Goal: Task Accomplishment & Management: Use online tool/utility

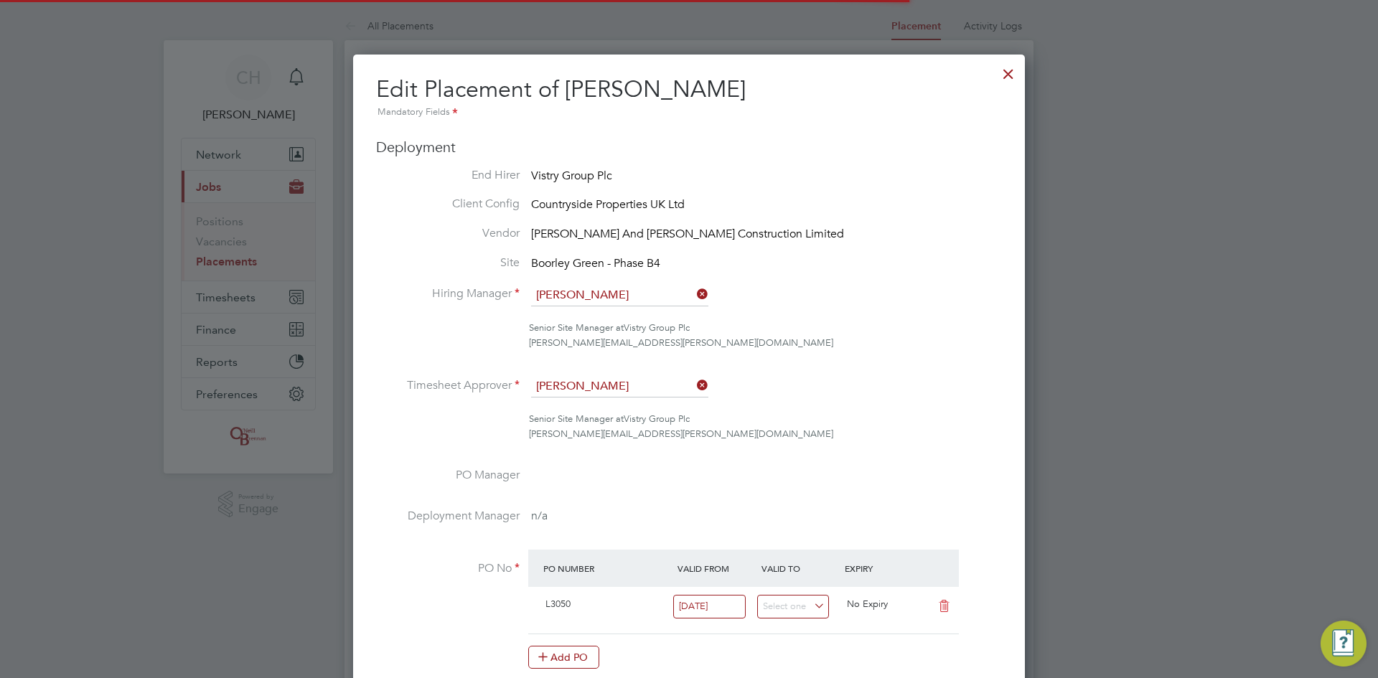
click at [182, 171] on button "Current page: Jobs" at bounding box center [248, 187] width 133 height 32
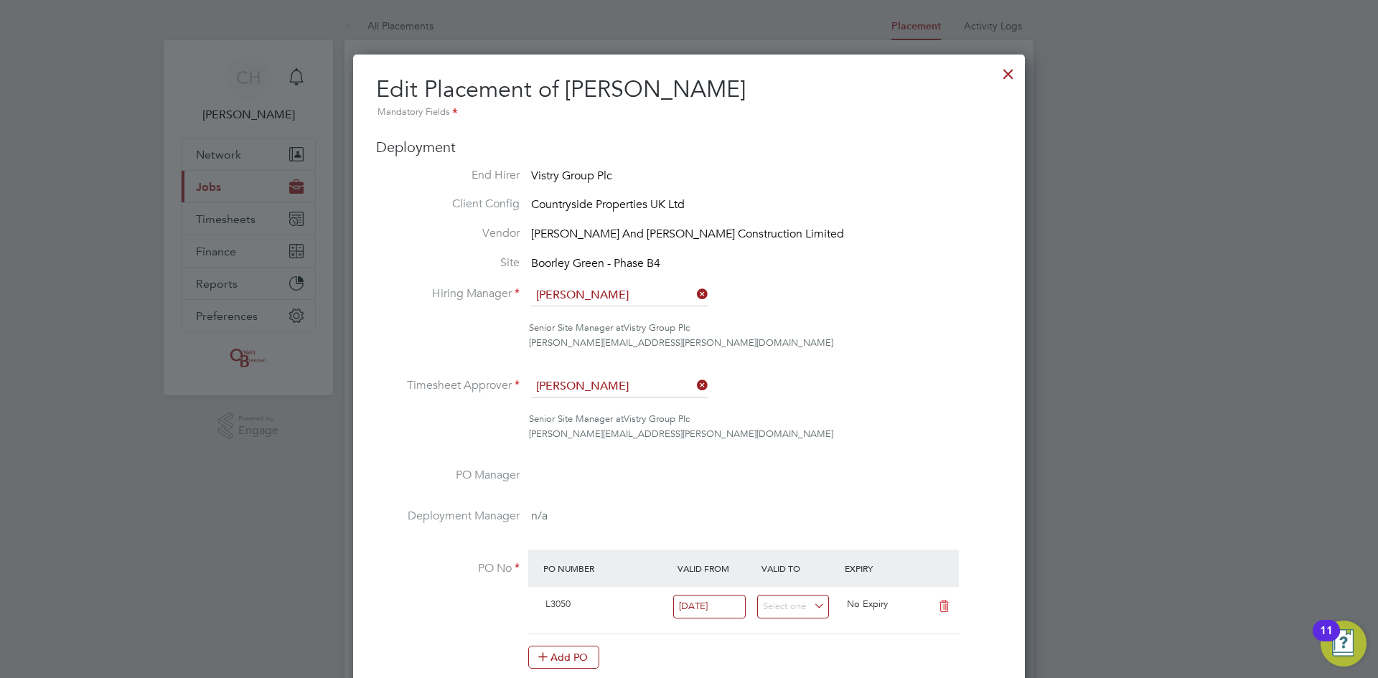
click at [182, 171] on button "Current page: Jobs" at bounding box center [248, 187] width 133 height 32
click at [1012, 67] on div at bounding box center [1008, 70] width 26 height 26
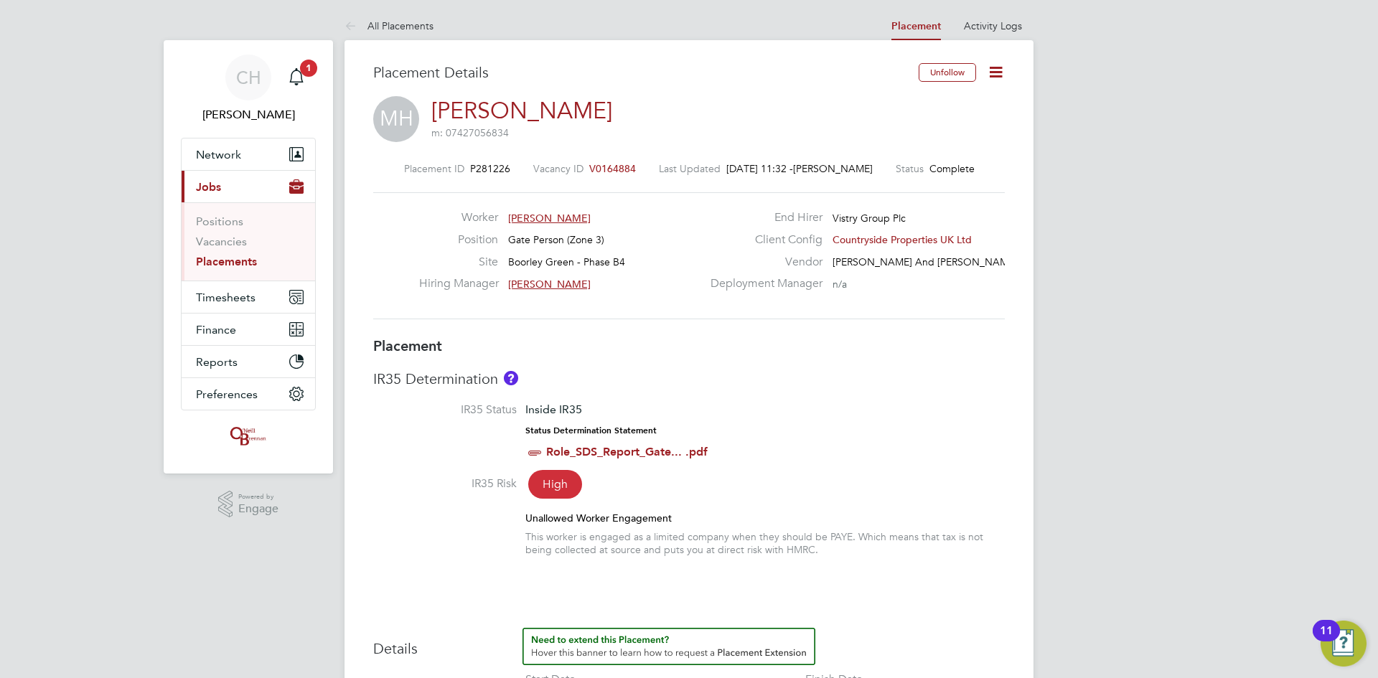
click at [221, 265] on link "Placements" at bounding box center [226, 262] width 61 height 14
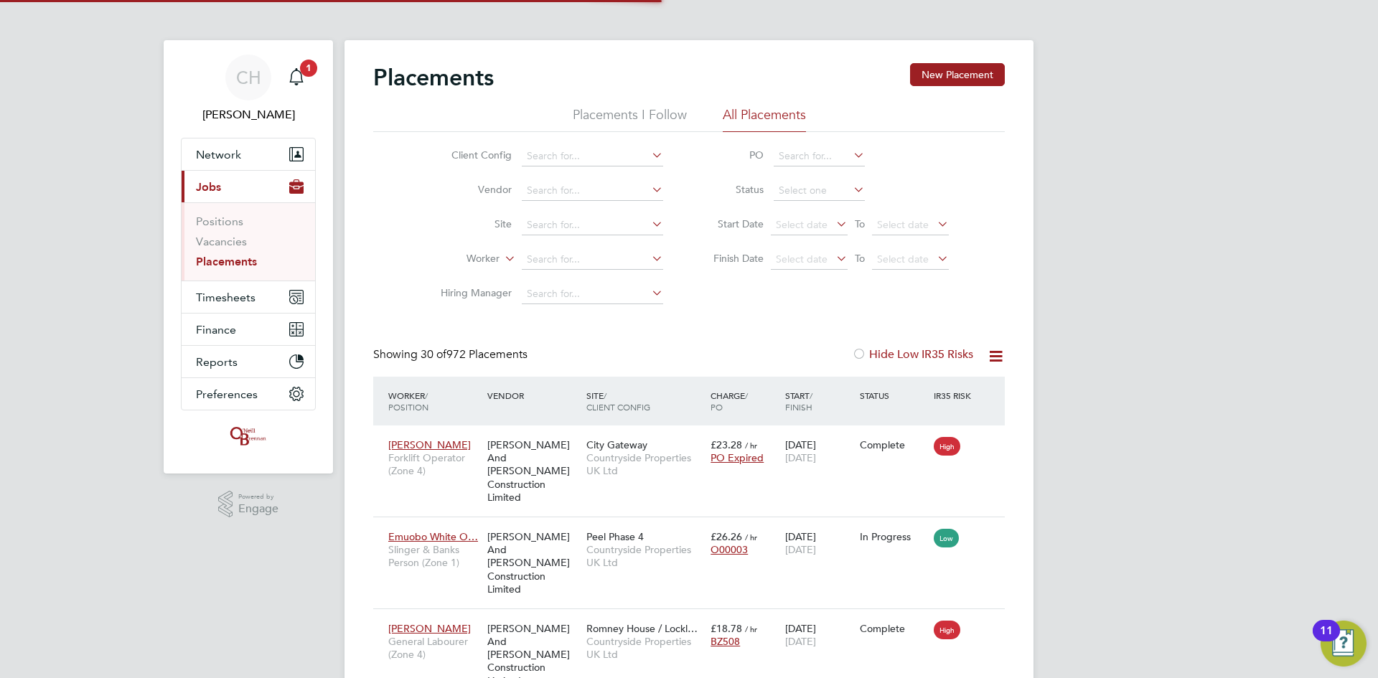
scroll to position [54, 125]
click at [582, 255] on input at bounding box center [592, 260] width 141 height 20
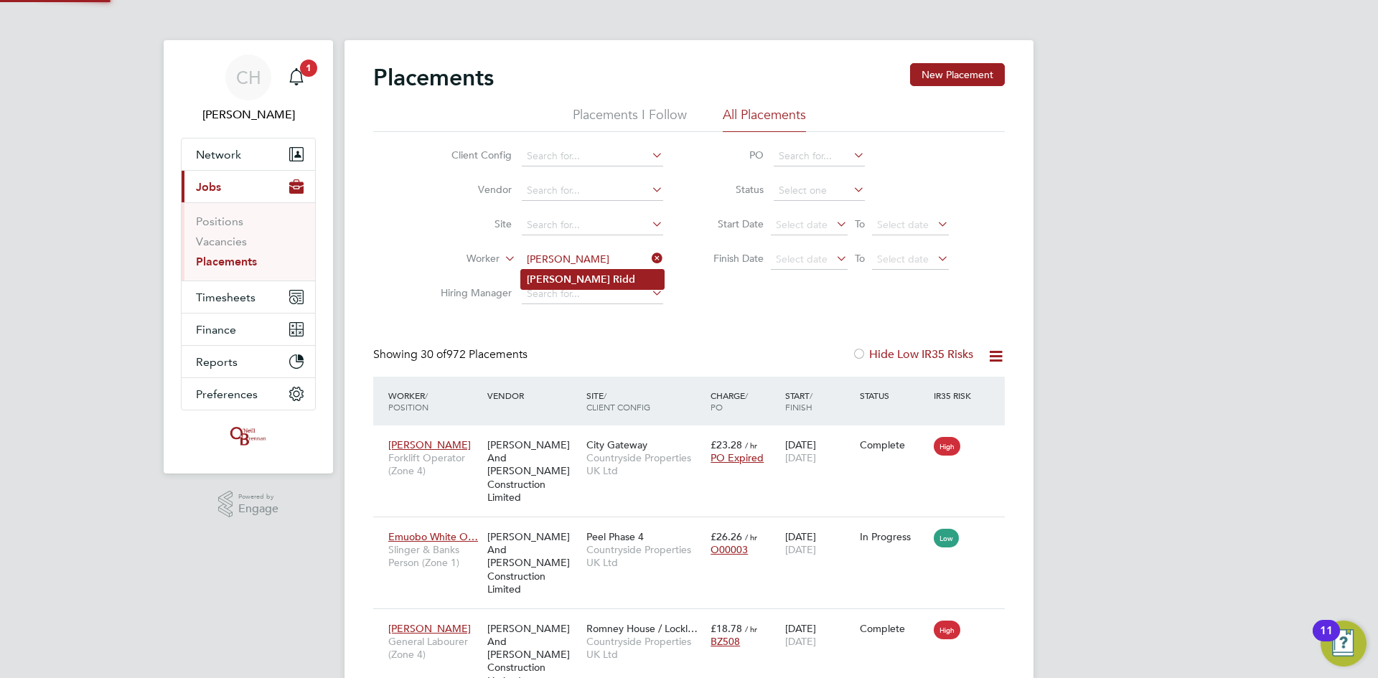
click at [596, 276] on li "[PERSON_NAME]" at bounding box center [592, 279] width 143 height 19
type input "[PERSON_NAME]"
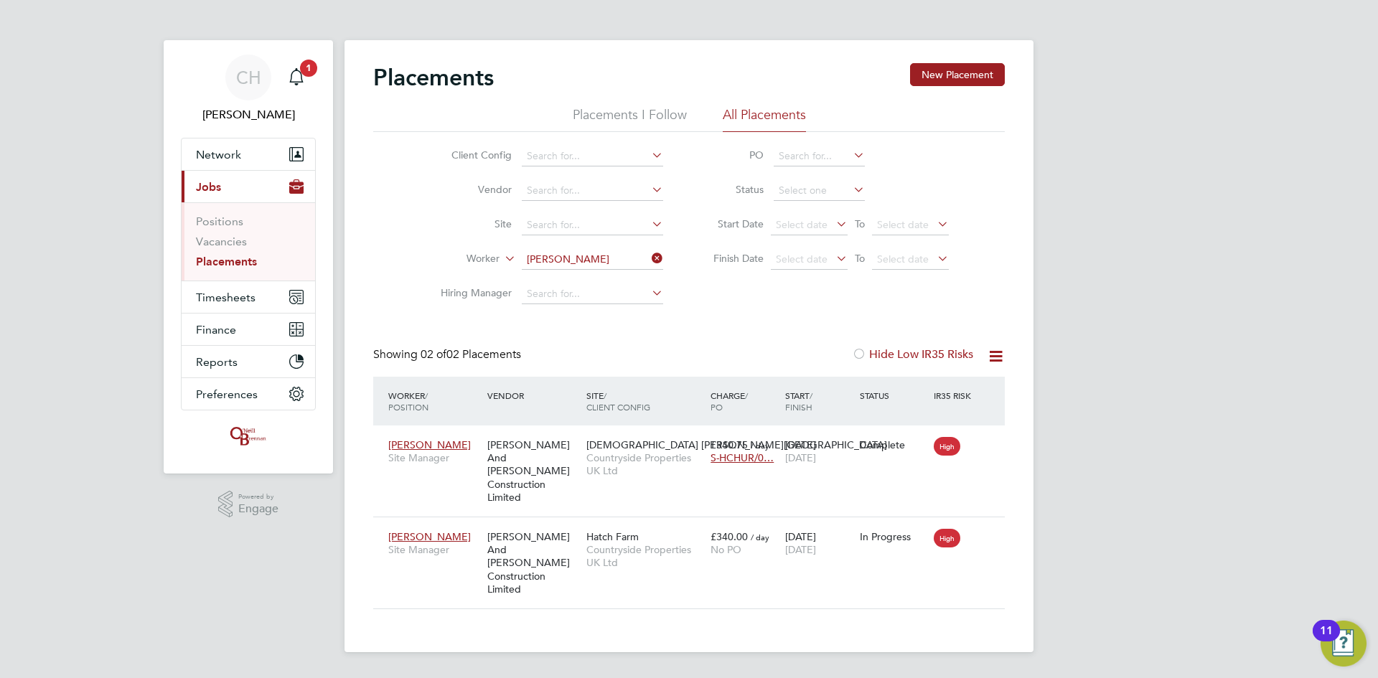
click at [240, 266] on link "Placements" at bounding box center [226, 262] width 61 height 14
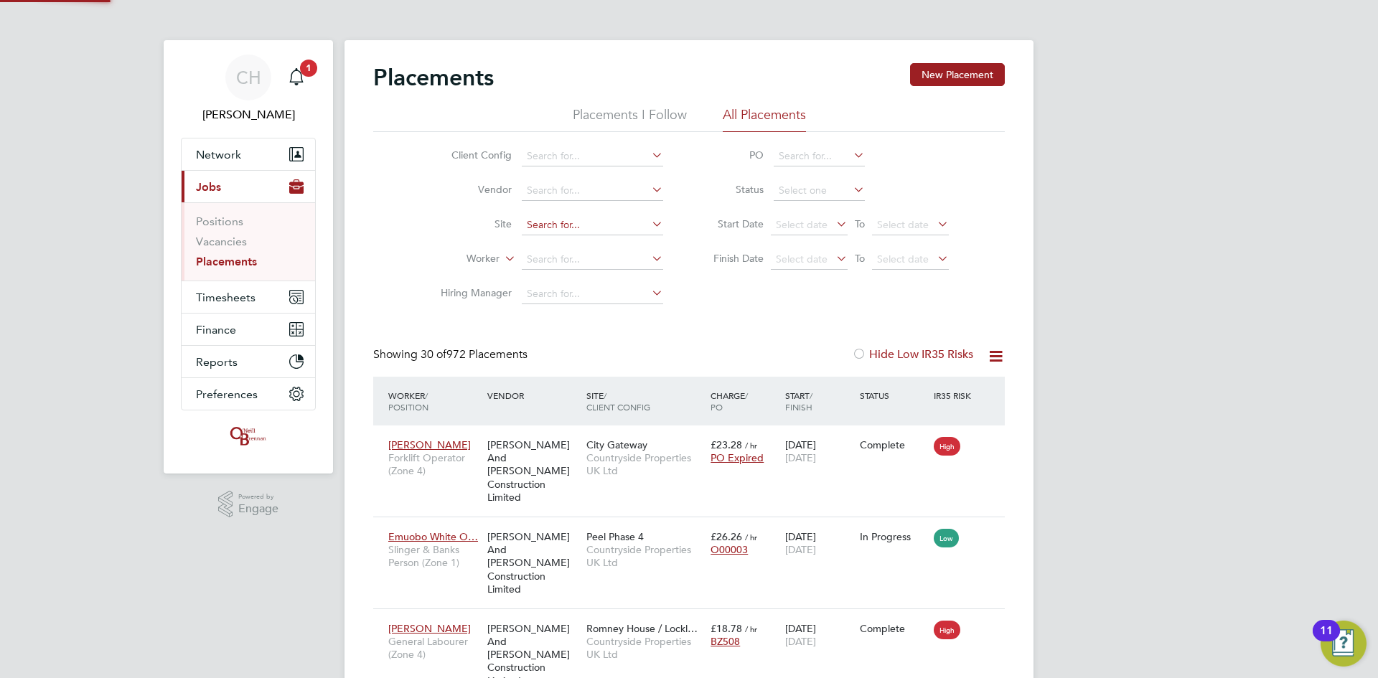
click at [563, 226] on input at bounding box center [592, 225] width 141 height 20
click at [575, 243] on li "Boorley Green - Phase B4" at bounding box center [592, 244] width 143 height 19
type input "Boorley Green - Phase B4"
